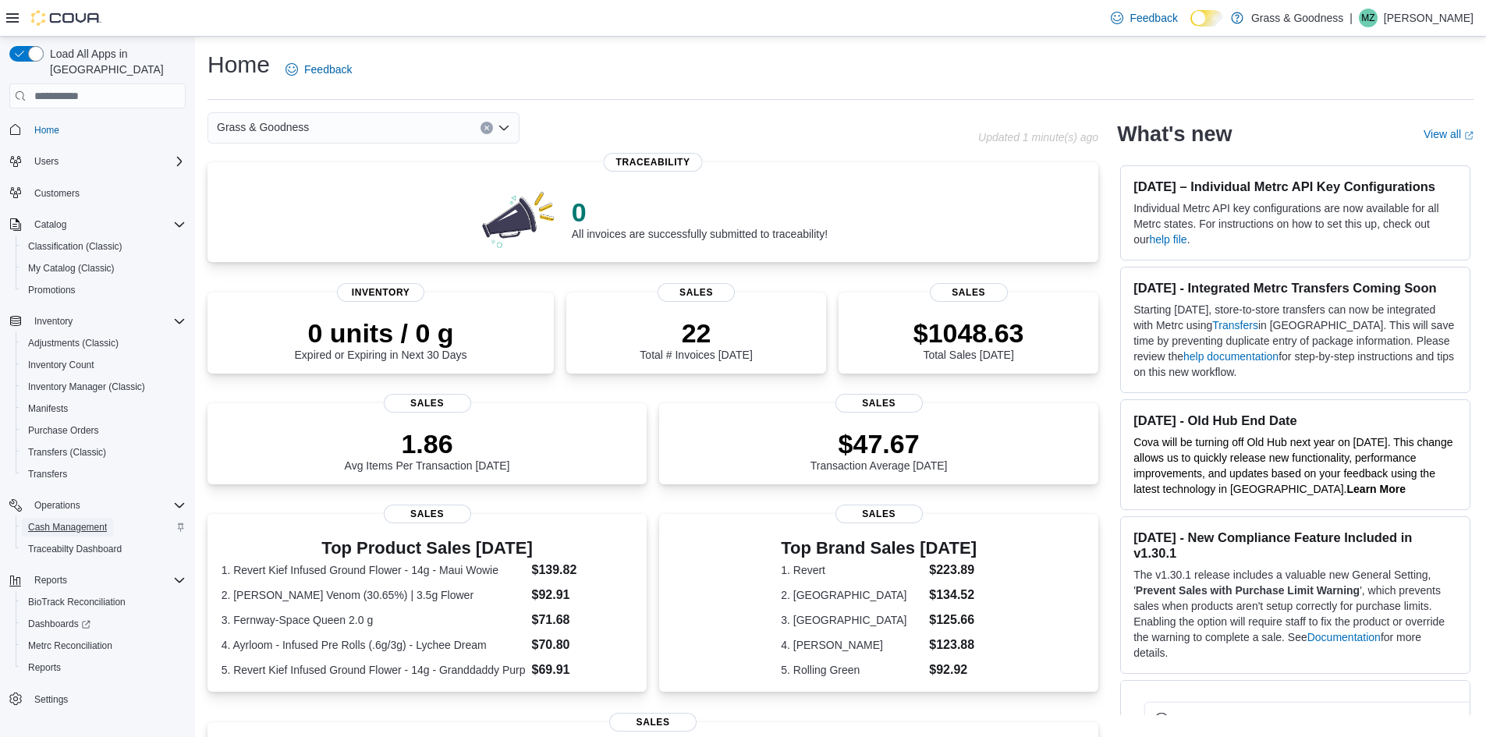
click at [86, 521] on span "Cash Management" at bounding box center [67, 527] width 79 height 12
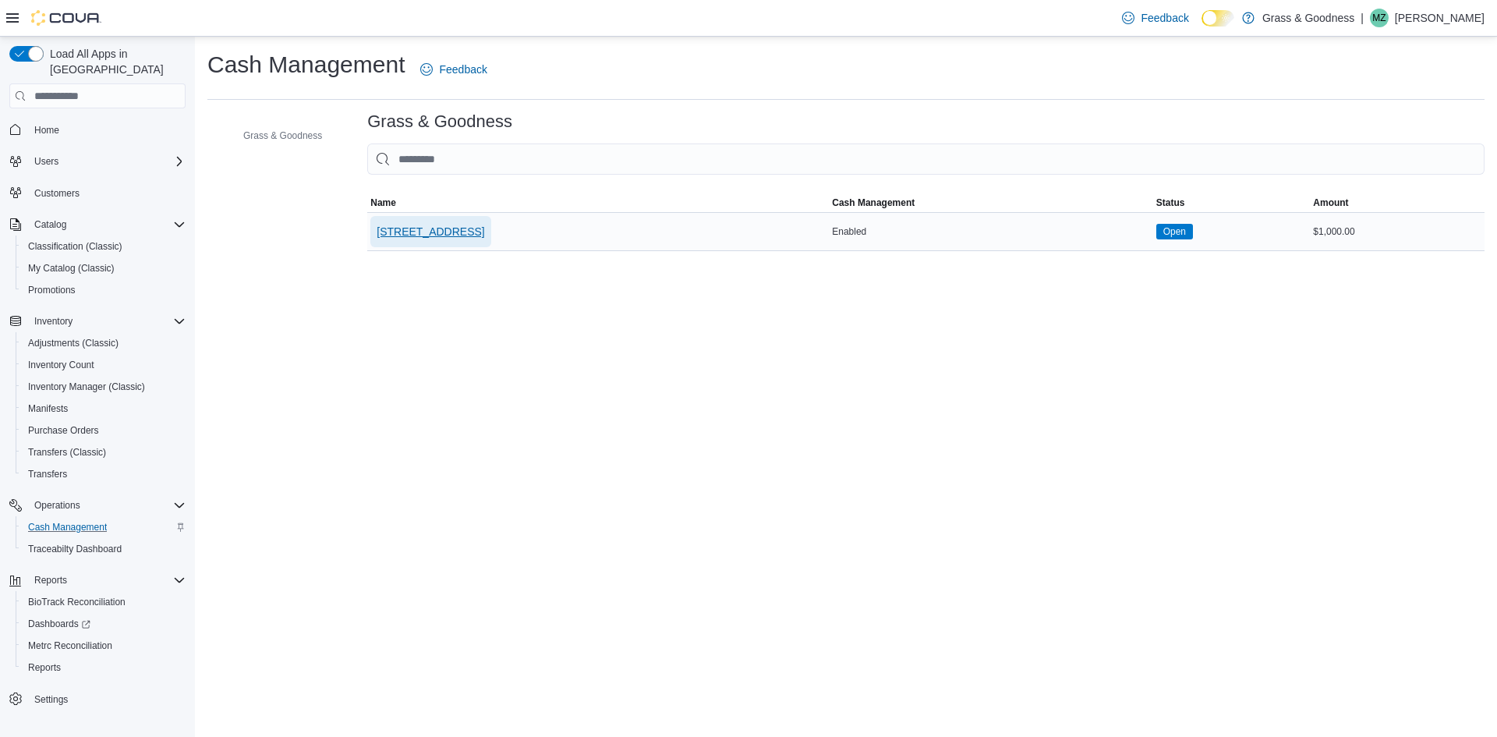
click at [423, 225] on span "[STREET_ADDRESS]" at bounding box center [431, 232] width 108 height 16
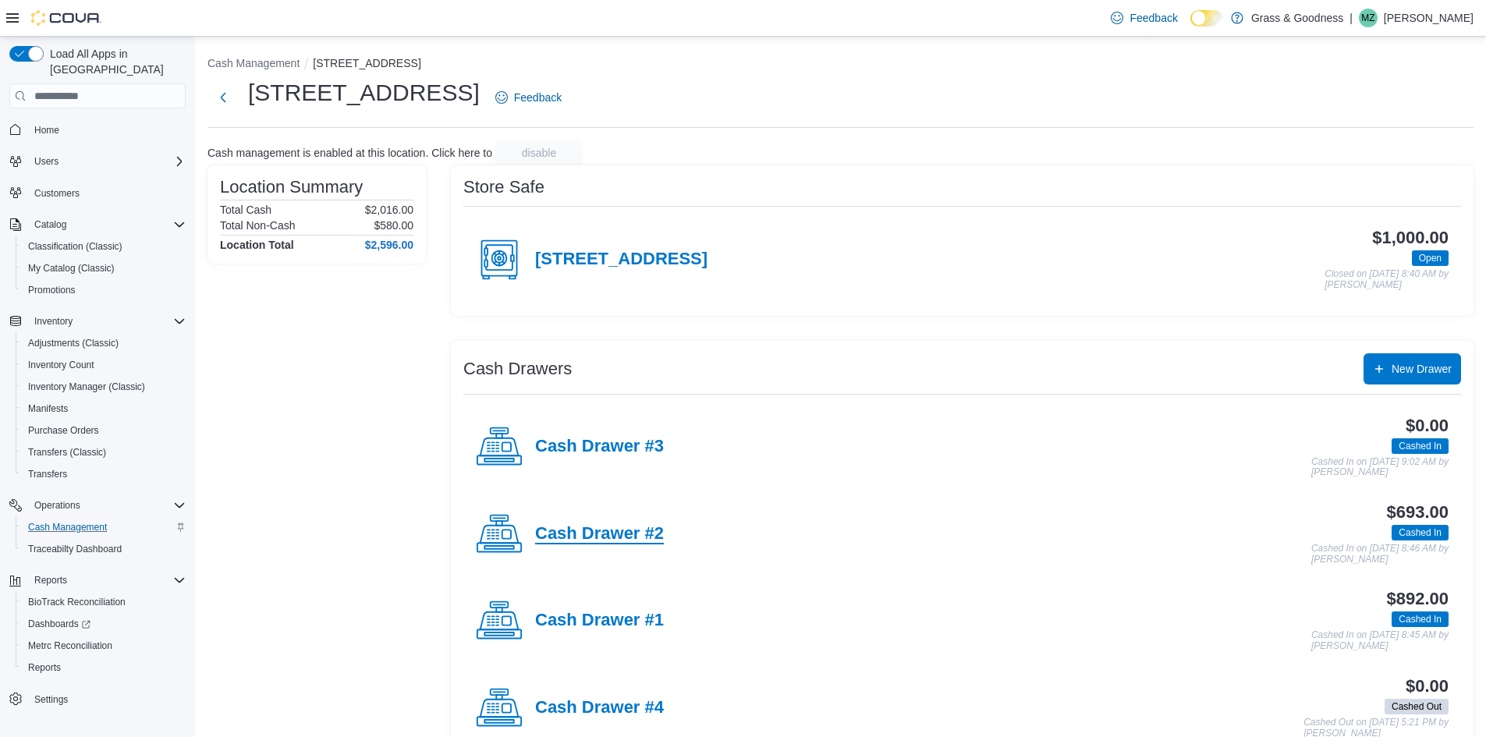
click at [624, 533] on h4 "Cash Drawer #2" at bounding box center [599, 534] width 129 height 20
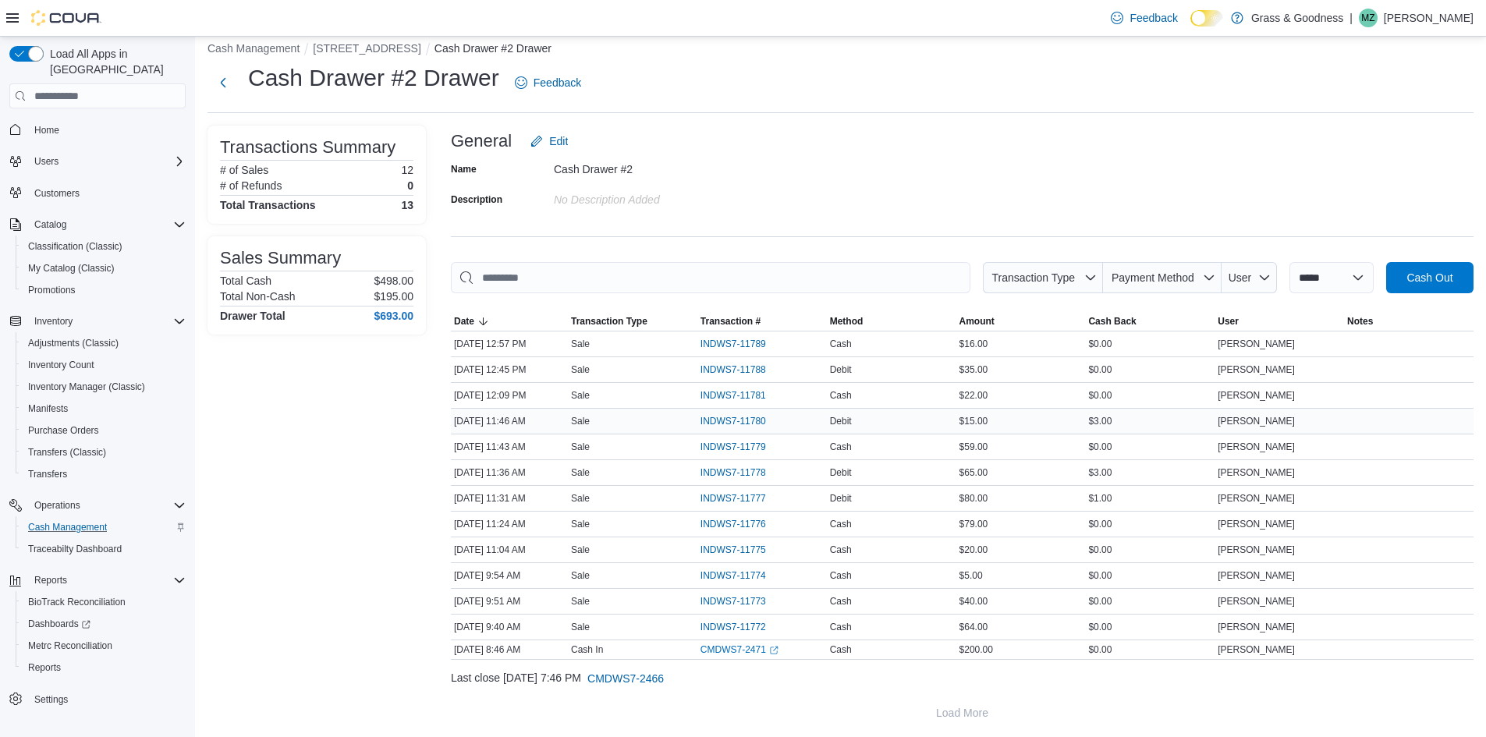
scroll to position [19, 0]
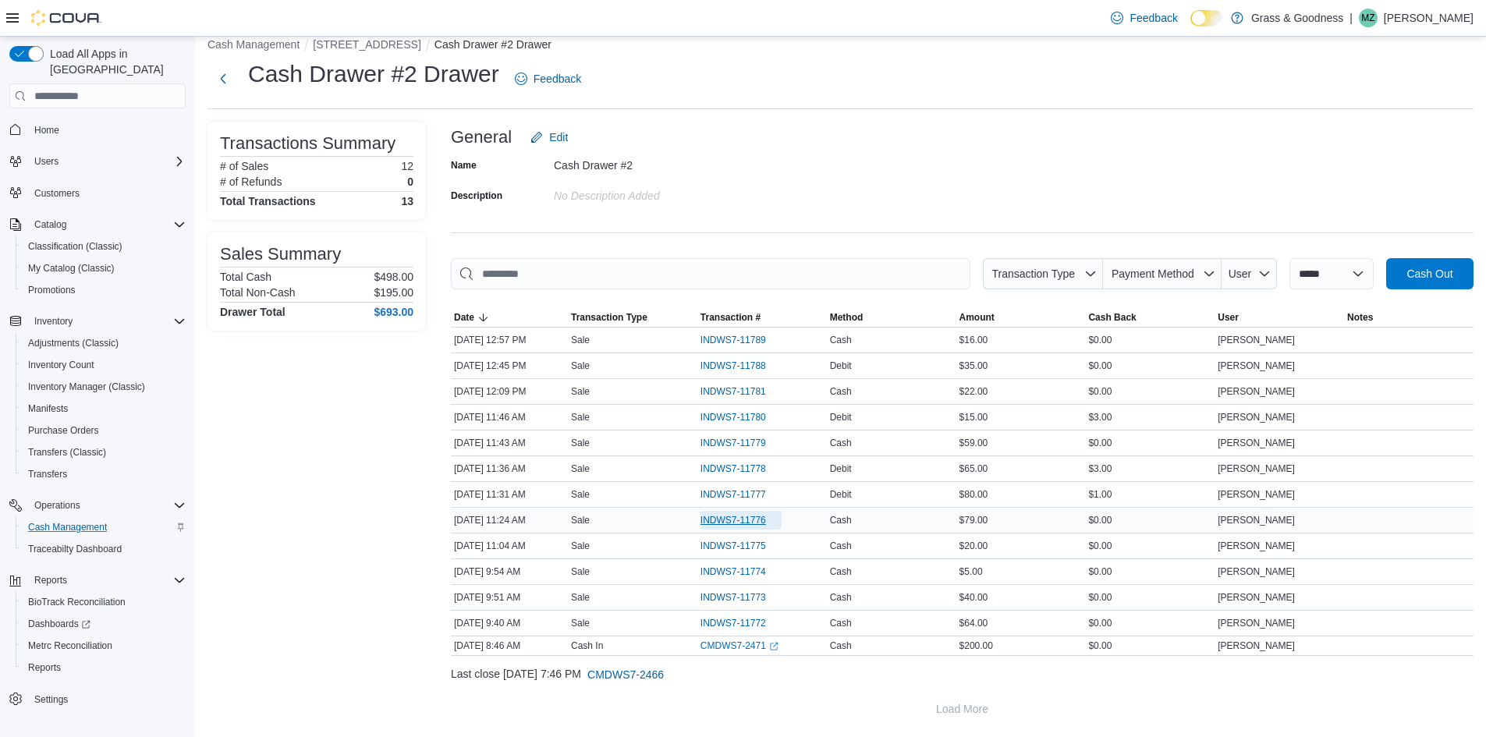
click at [753, 523] on span "INDWS7-11776" at bounding box center [733, 520] width 66 height 12
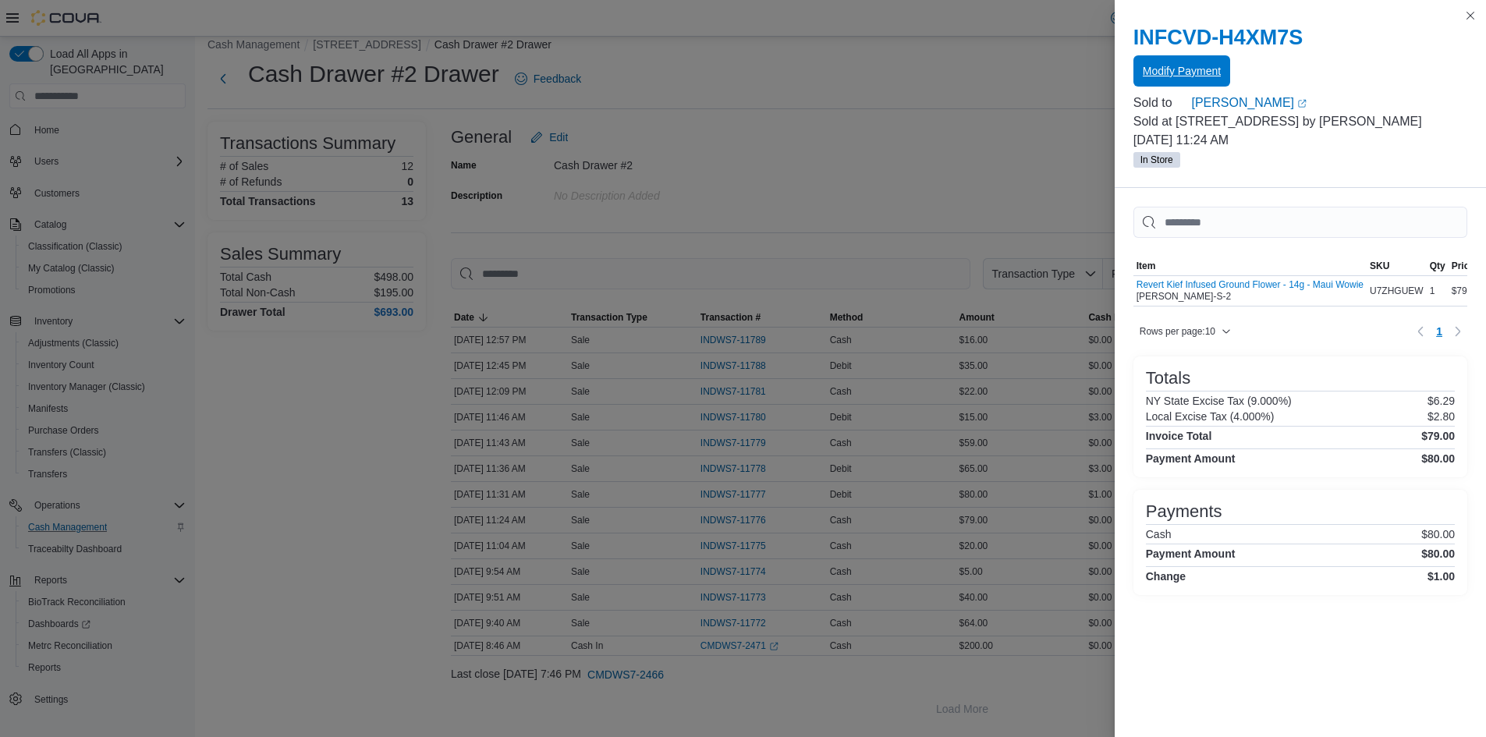
click at [1170, 67] on span "Modify Payment" at bounding box center [1181, 71] width 78 height 16
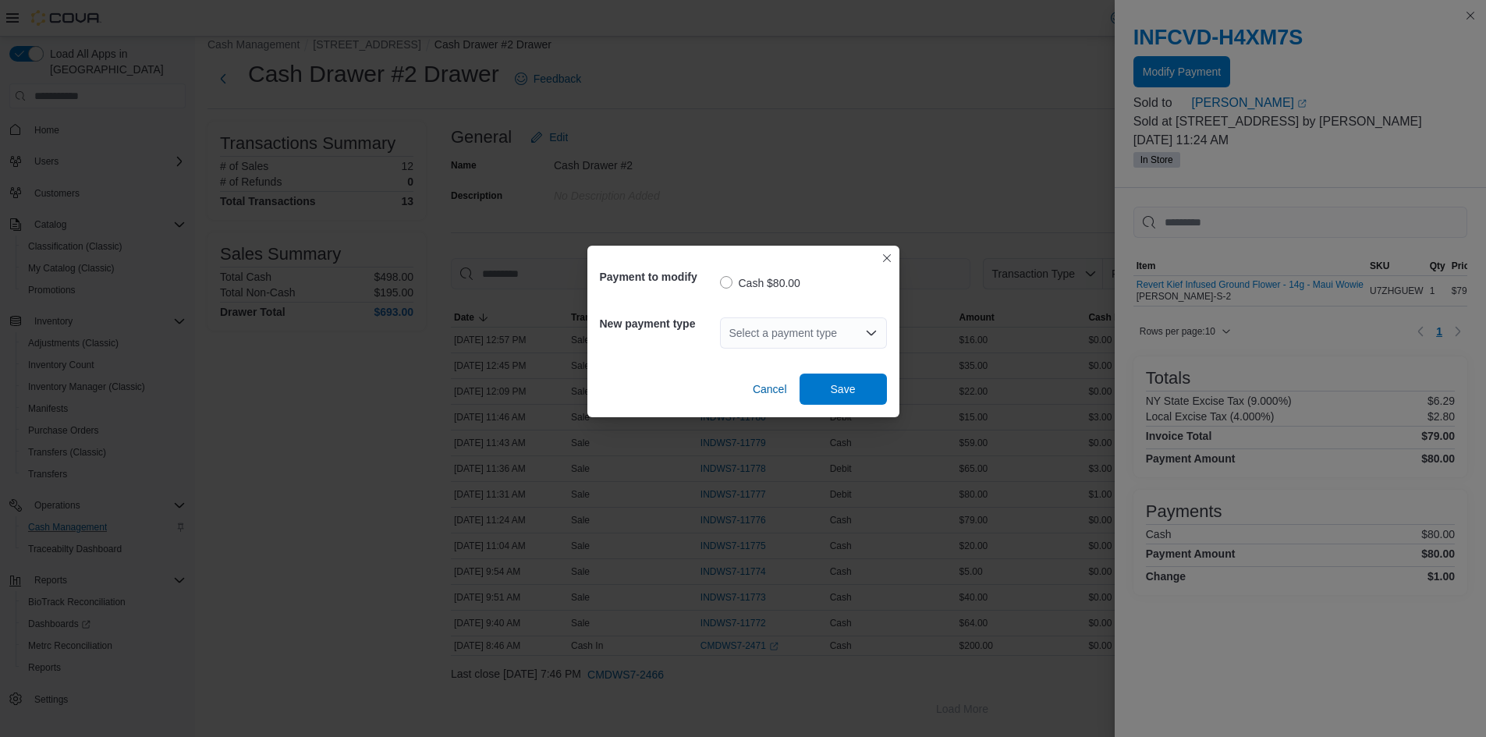
click at [788, 342] on div "Select a payment type" at bounding box center [803, 332] width 167 height 31
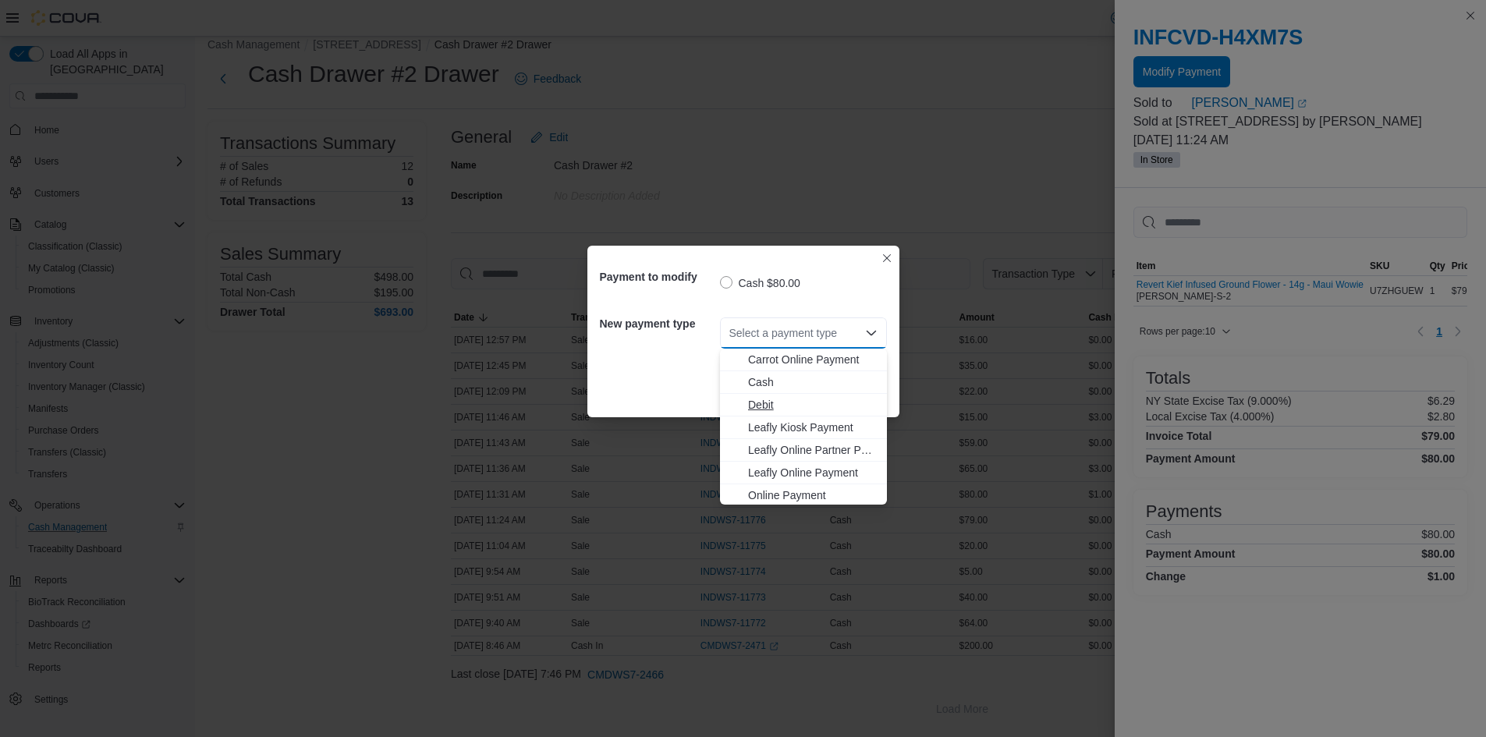
click at [760, 404] on span "Debit" at bounding box center [812, 405] width 129 height 16
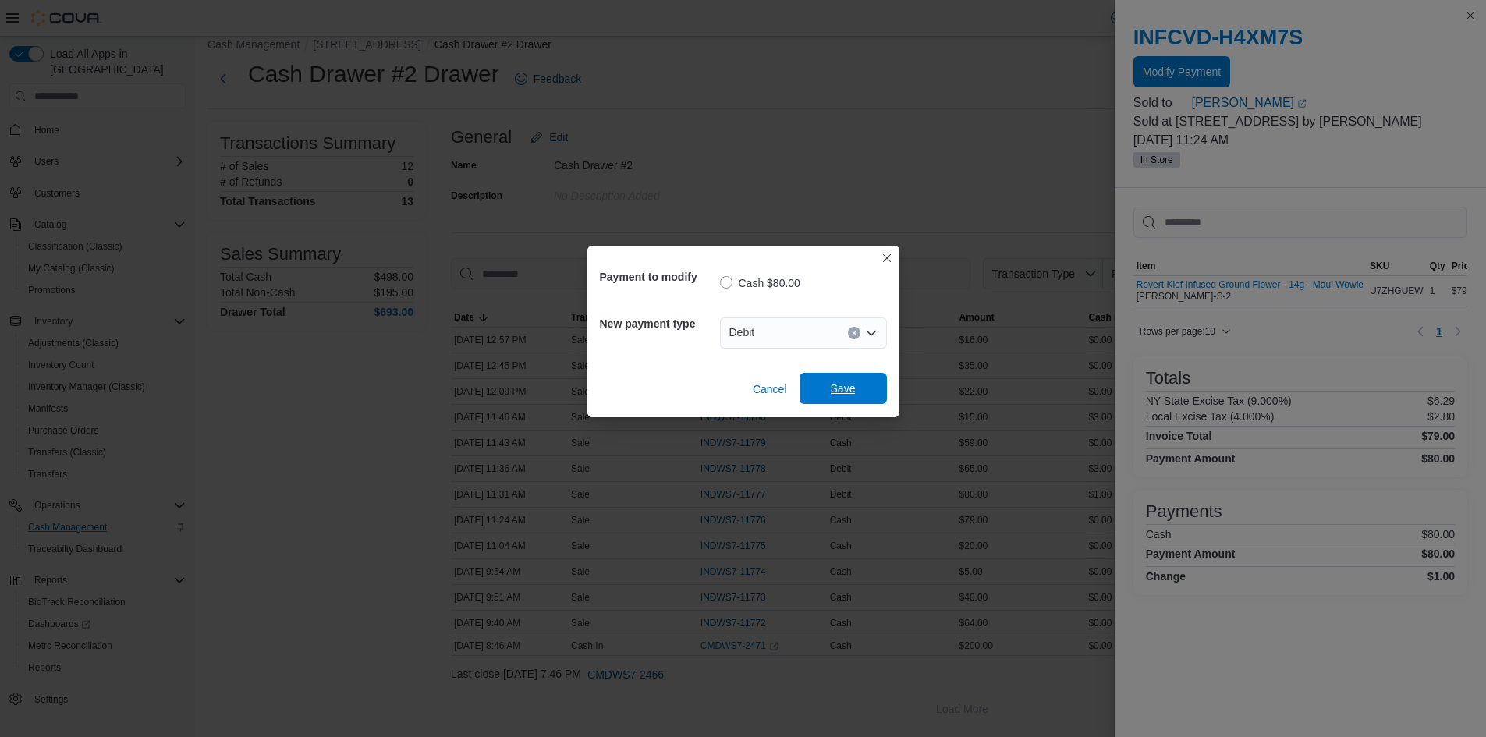
click at [827, 391] on span "Save" at bounding box center [843, 388] width 69 height 31
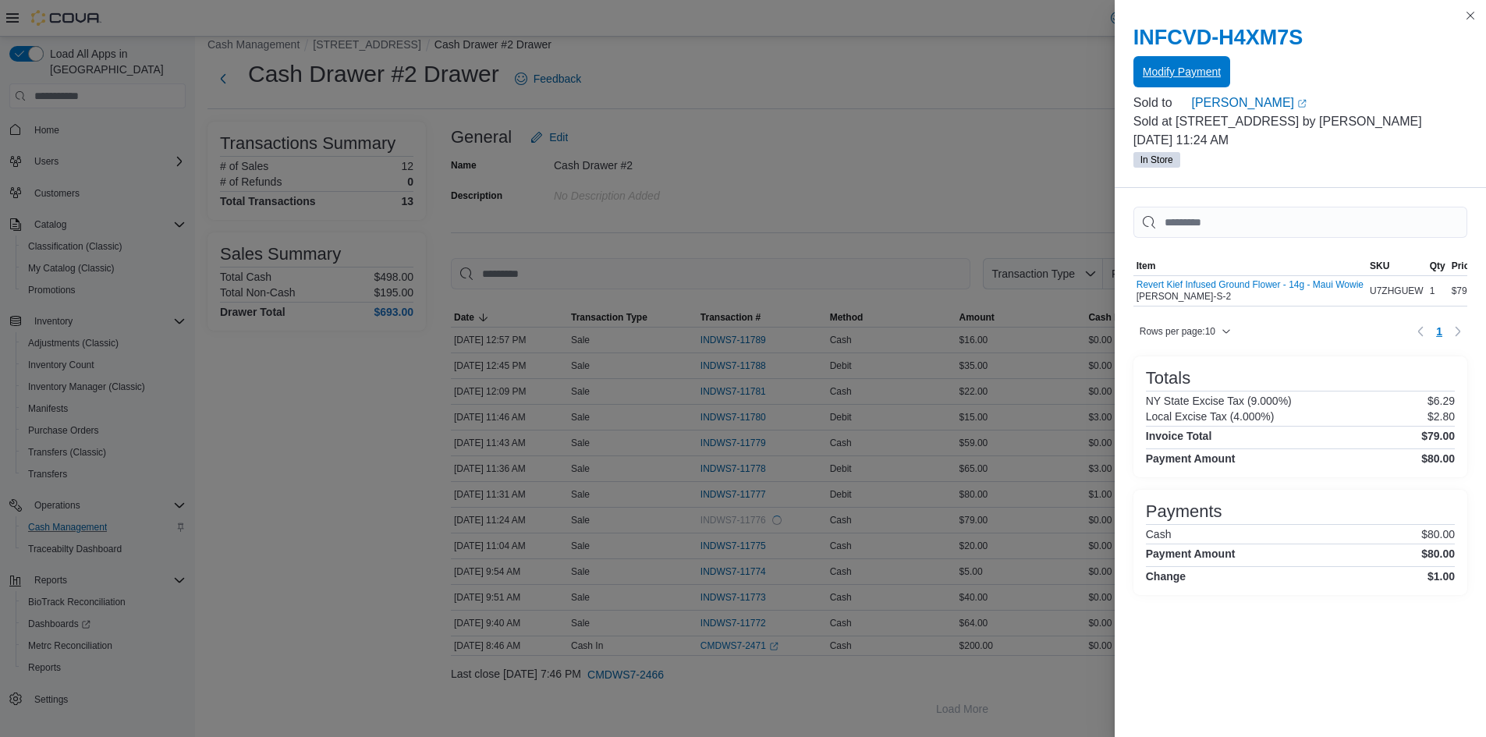
scroll to position [0, 0]
click at [1468, 15] on button "Close this dialog" at bounding box center [1470, 14] width 19 height 19
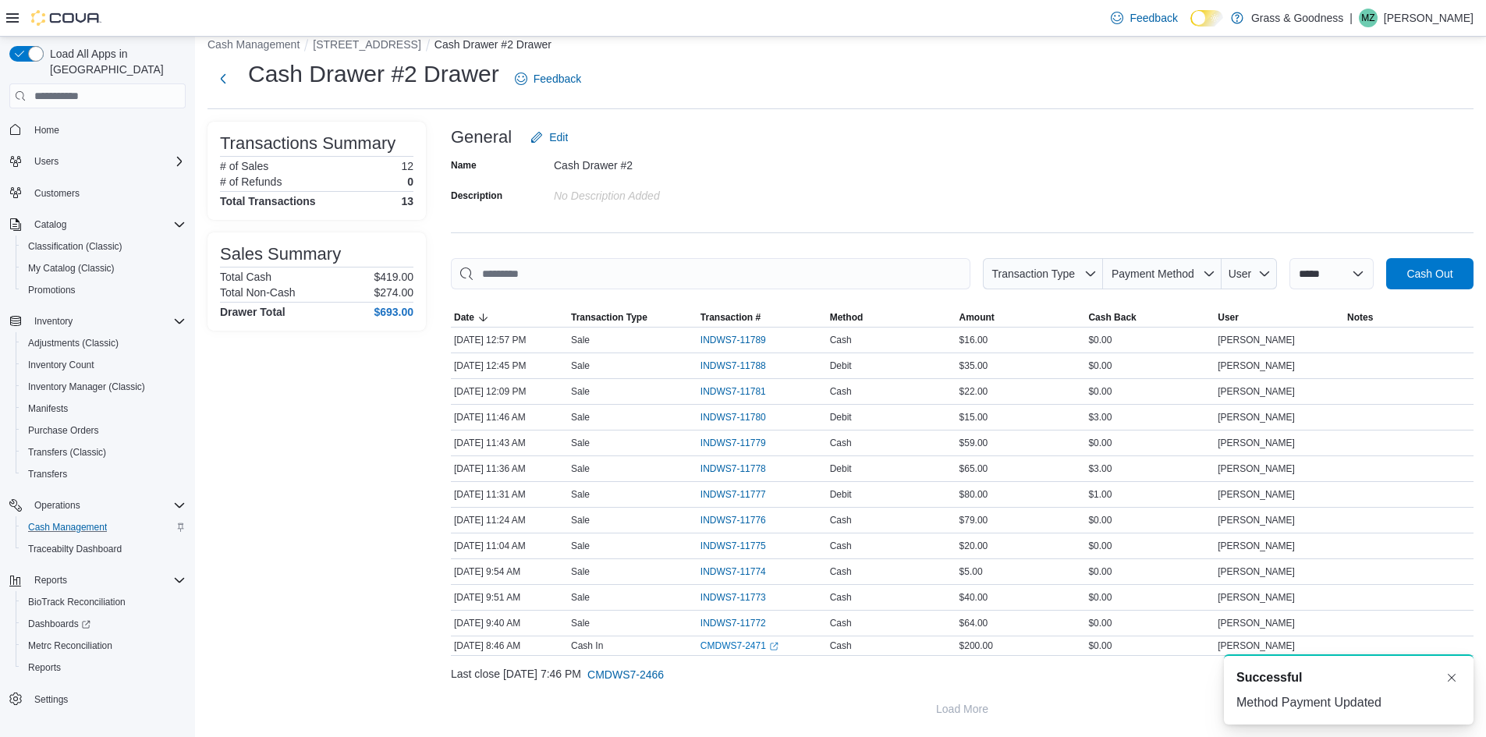
click at [1117, 139] on div "General Edit" at bounding box center [962, 137] width 1022 height 31
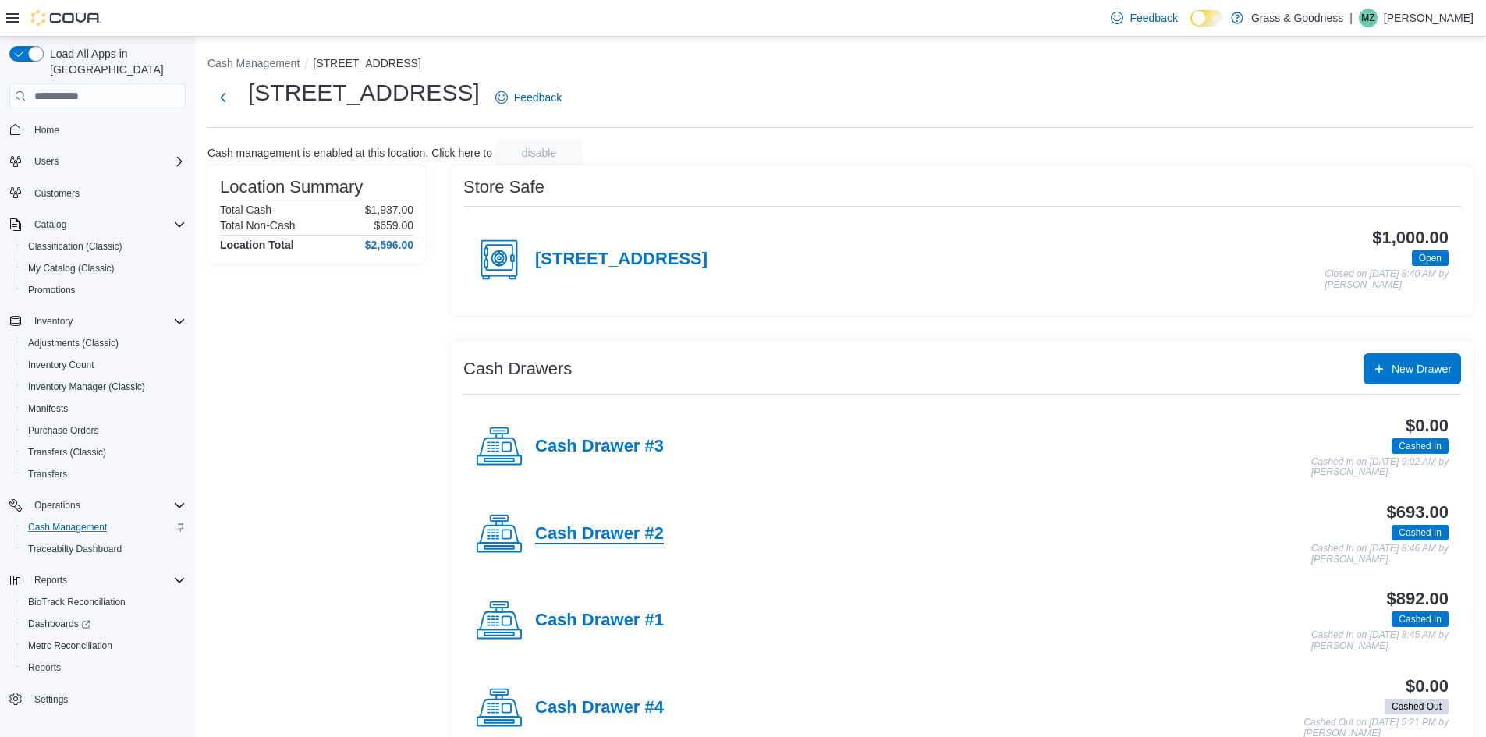
click at [636, 524] on h4 "Cash Drawer #2" at bounding box center [599, 534] width 129 height 20
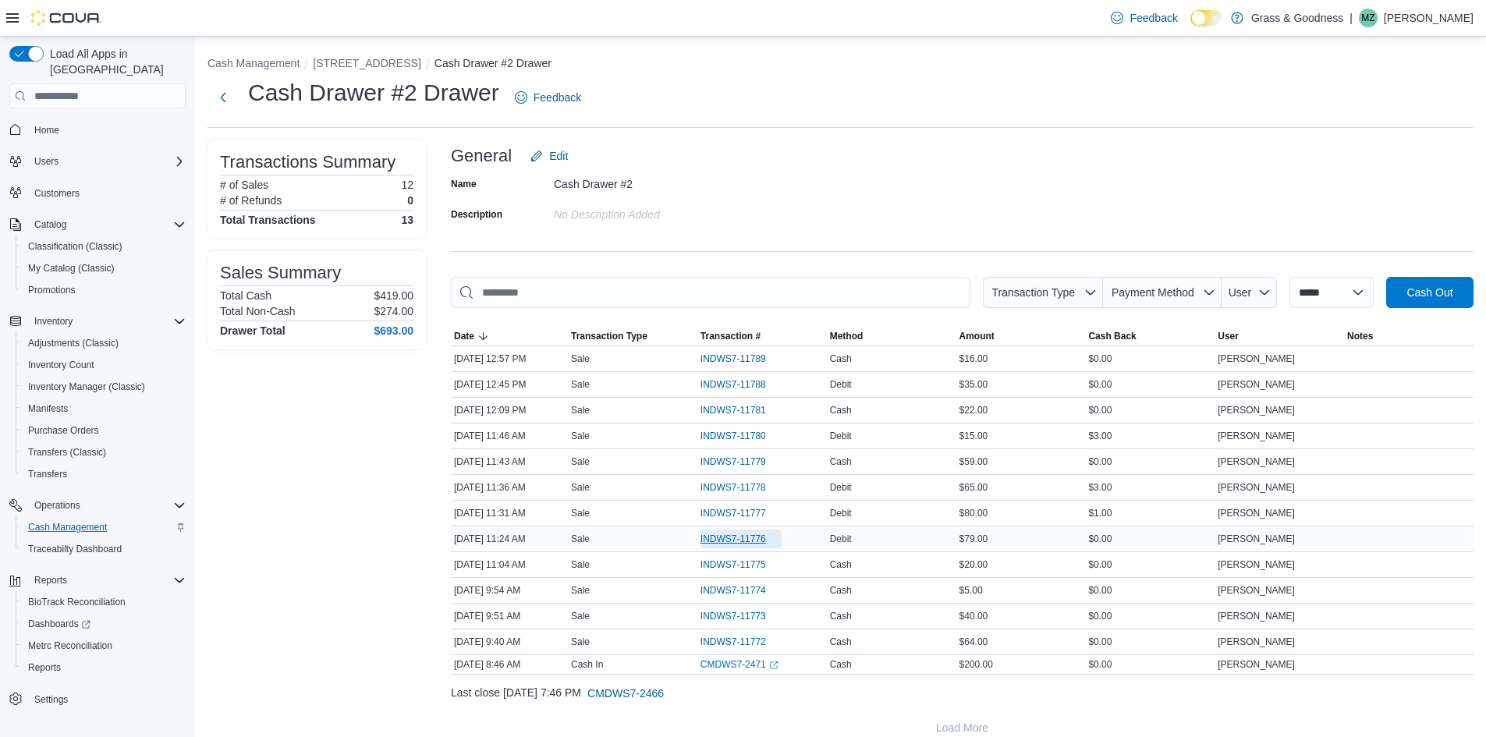
click at [762, 539] on span "INDWS7-11776" at bounding box center [733, 539] width 66 height 12
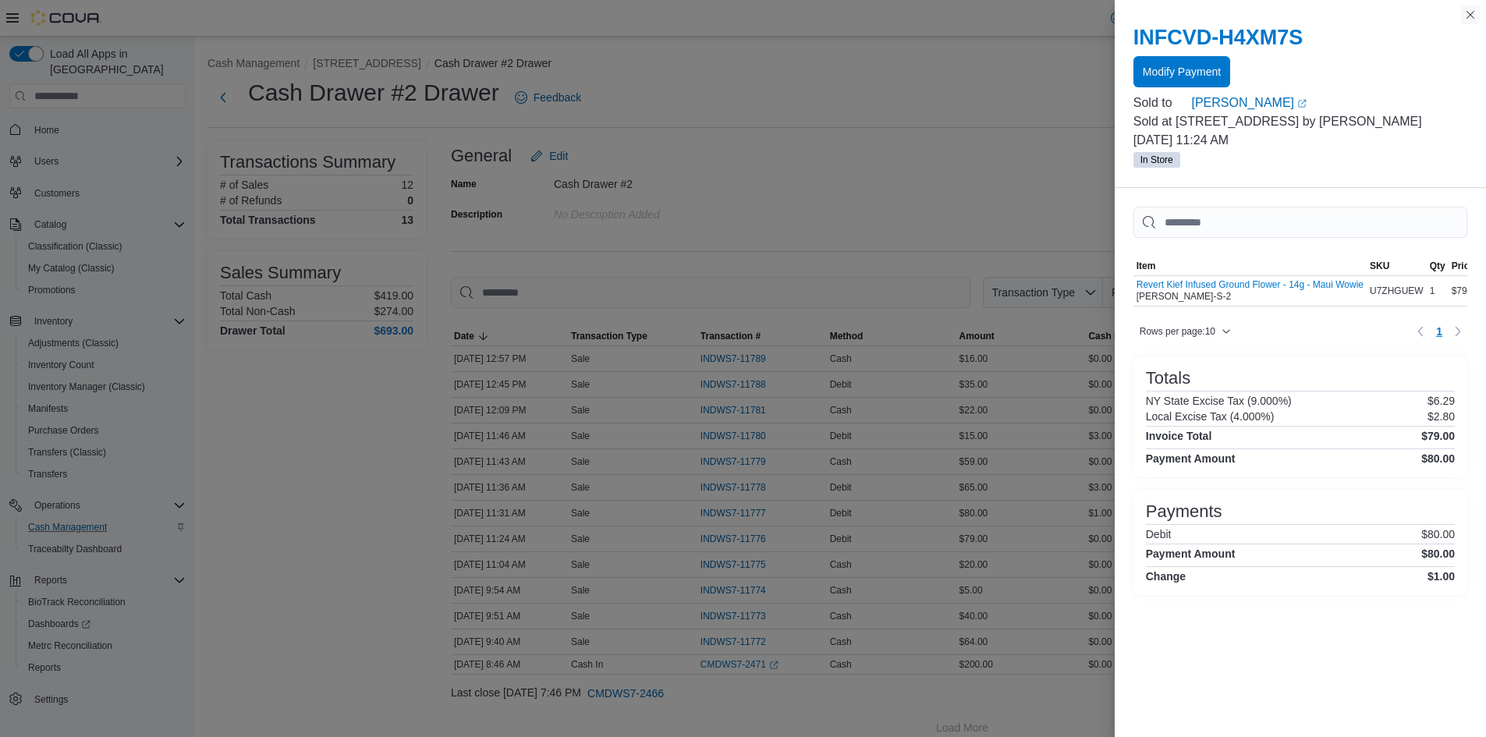
click at [1469, 12] on button "Close this dialog" at bounding box center [1470, 14] width 19 height 19
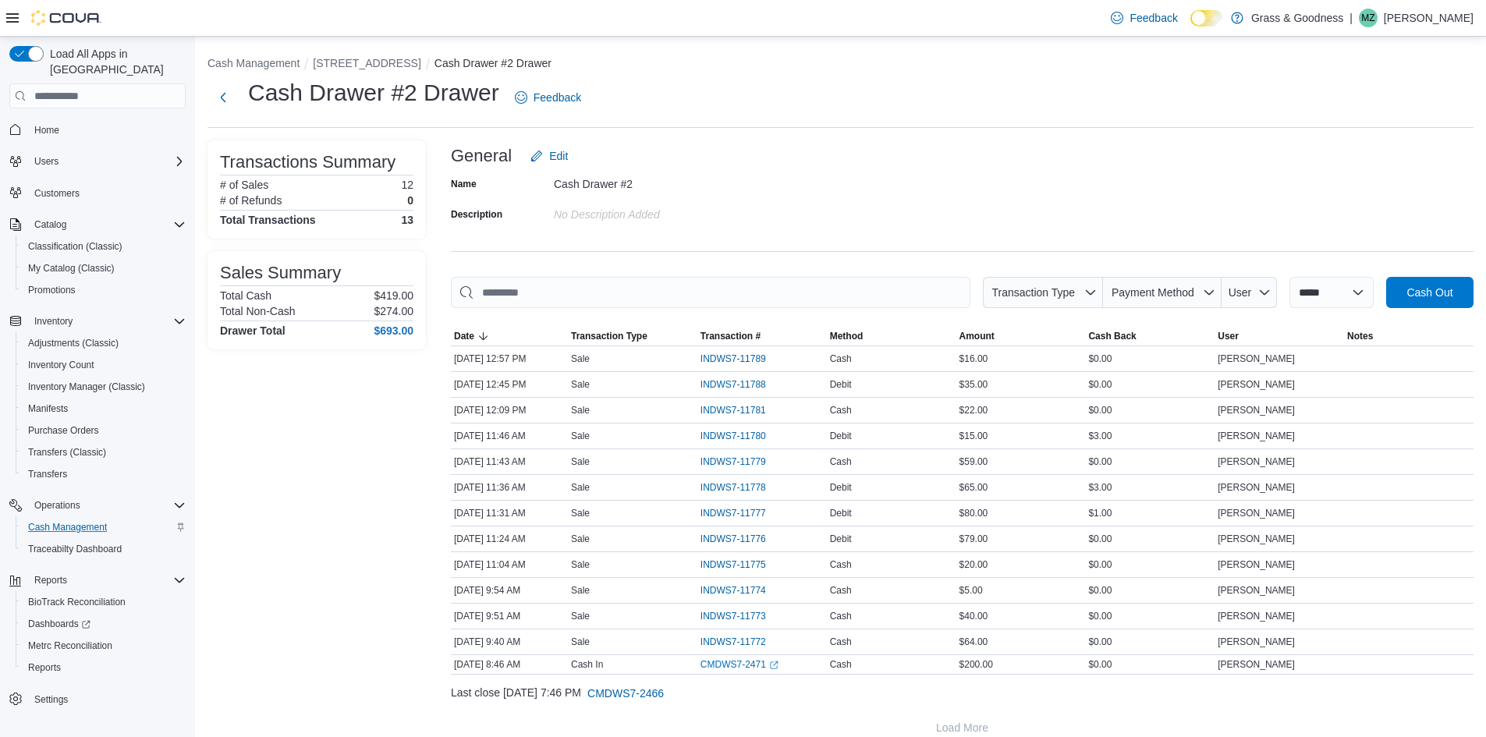
click at [1425, 17] on p "[PERSON_NAME]" at bounding box center [1428, 18] width 90 height 19
click at [1379, 147] on span "Sign Out" at bounding box center [1372, 153] width 42 height 16
